Goal: Use online tool/utility: Utilize a website feature to perform a specific function

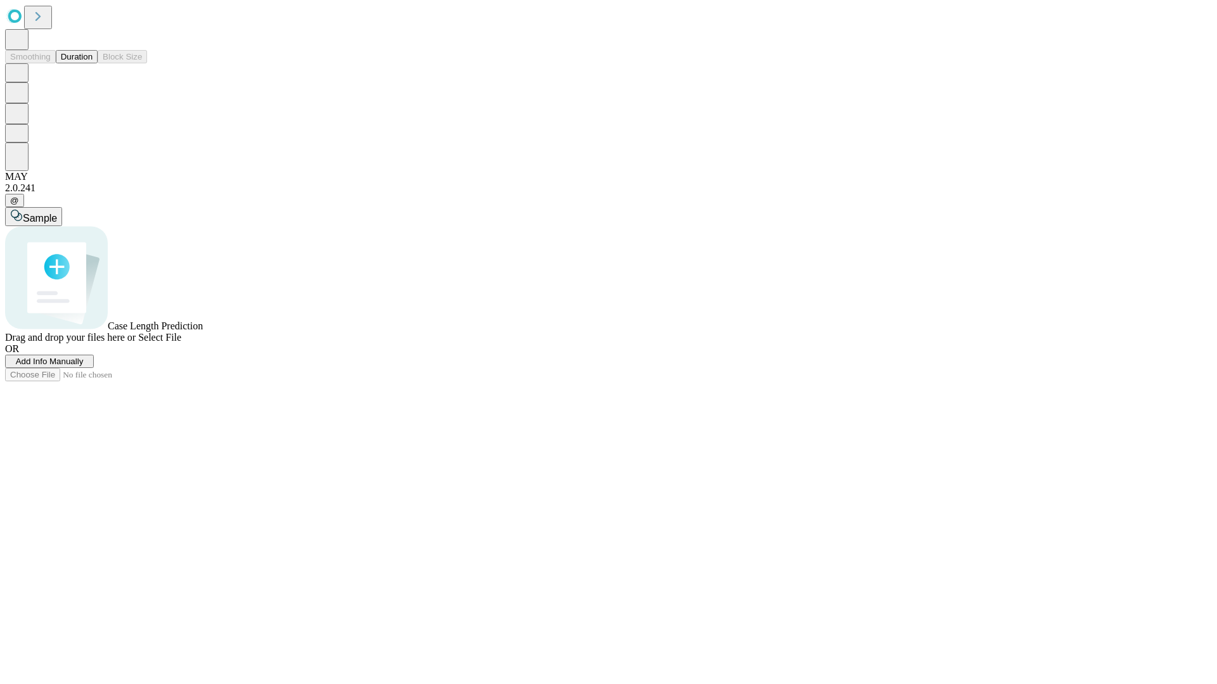
click at [93, 63] on button "Duration" at bounding box center [77, 56] width 42 height 13
click at [181, 343] on span "Select File" at bounding box center [159, 337] width 43 height 11
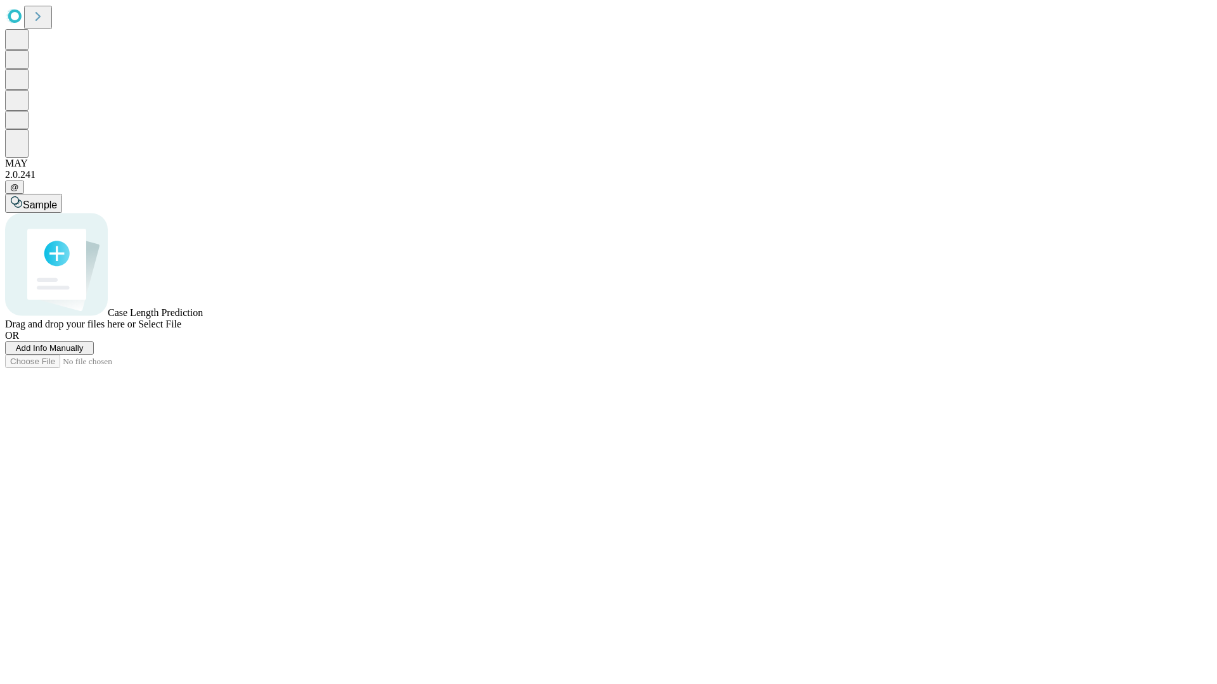
click at [181, 330] on span "Select File" at bounding box center [159, 324] width 43 height 11
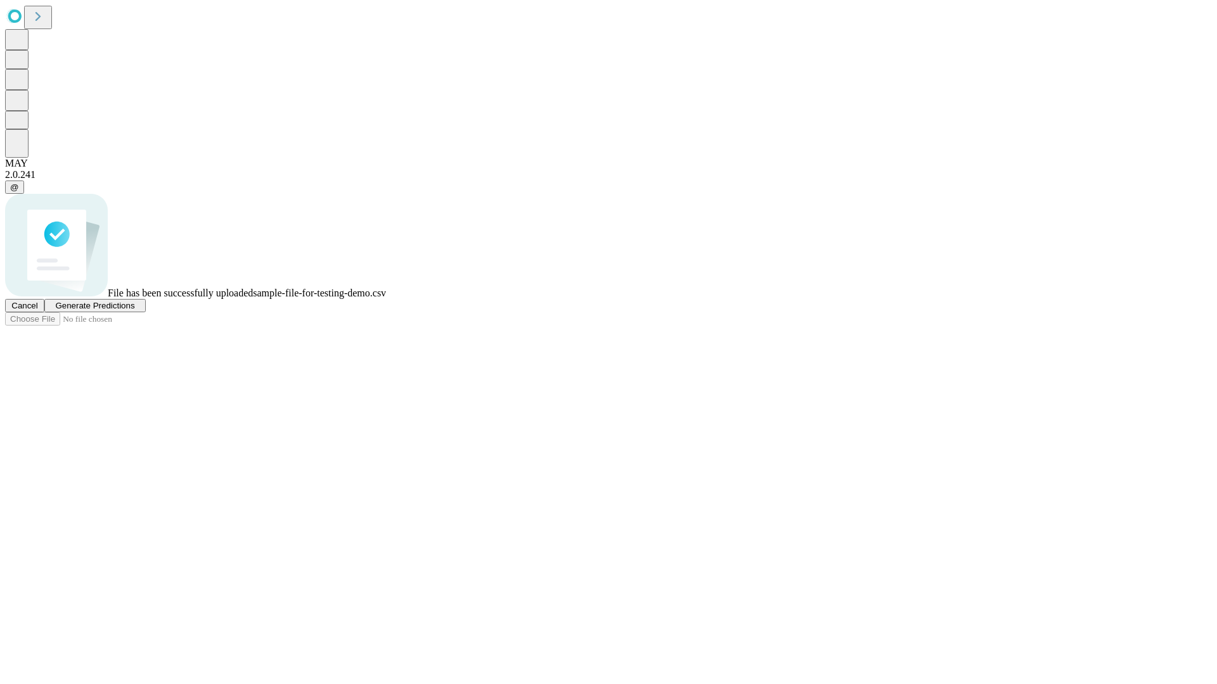
click at [134, 311] on span "Generate Predictions" at bounding box center [94, 306] width 79 height 10
